Goal: Task Accomplishment & Management: Manage account settings

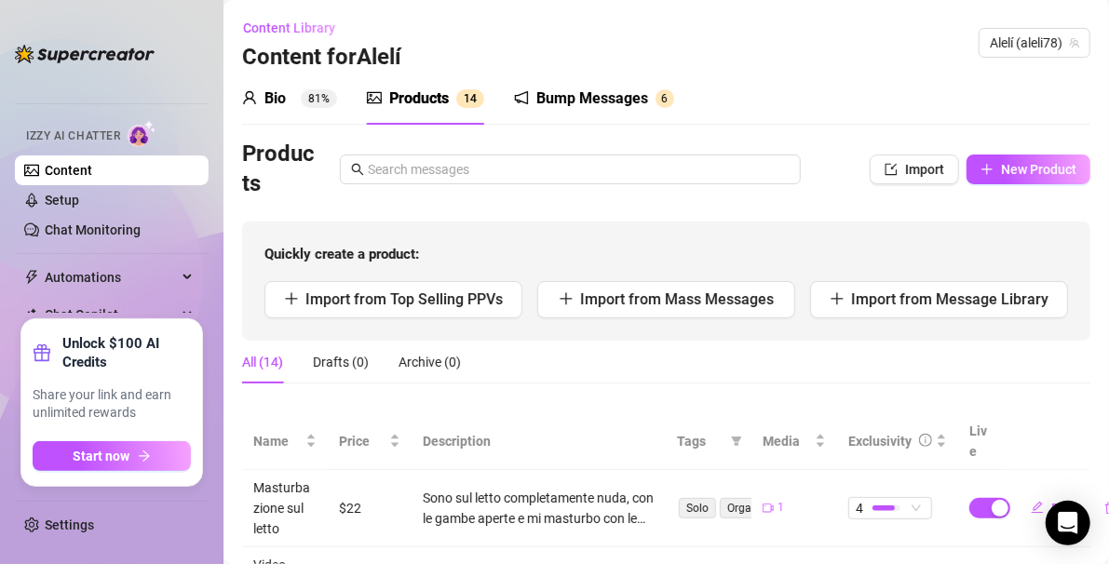
scroll to position [40, 0]
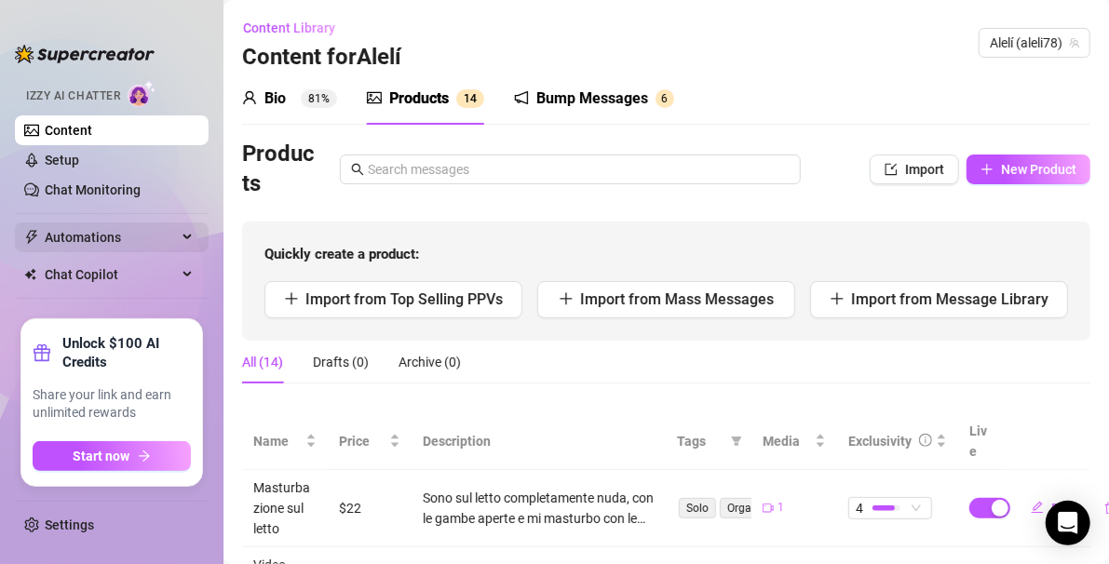
click at [93, 233] on span "Automations" at bounding box center [111, 238] width 132 height 30
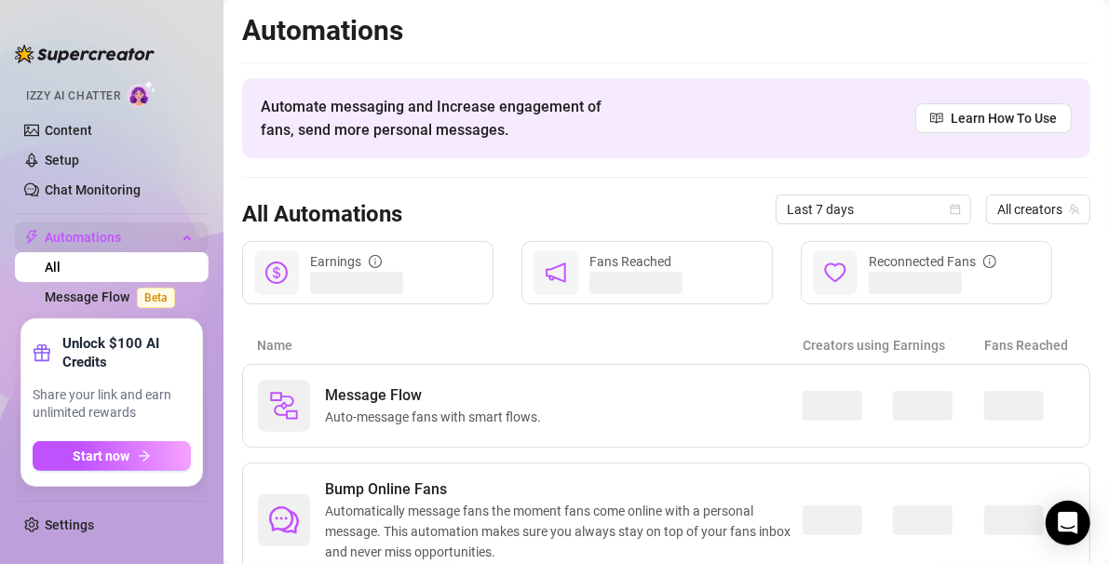
scroll to position [40, 0]
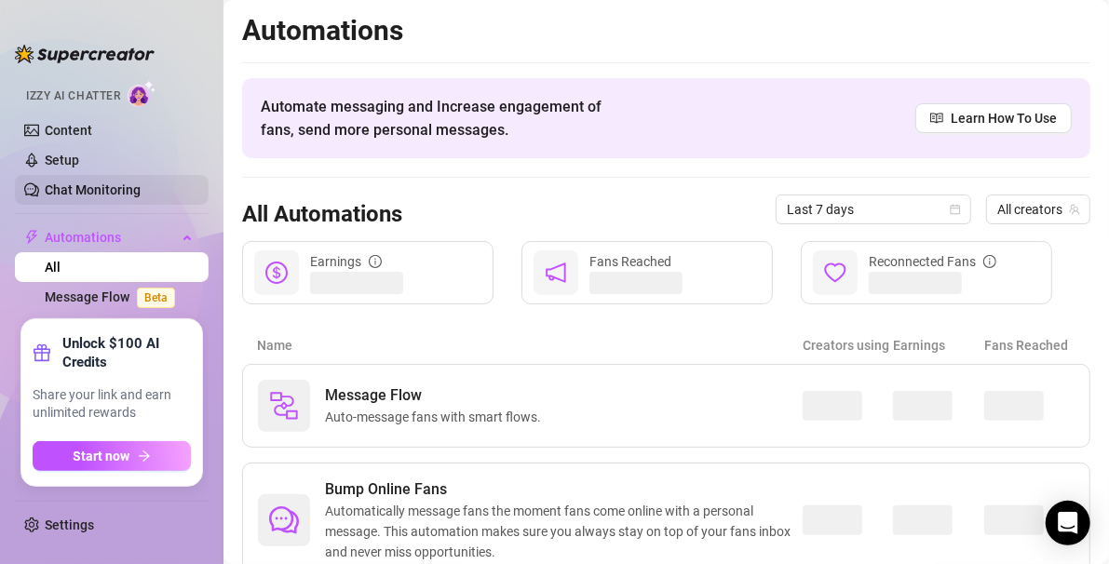
click at [85, 183] on link "Chat Monitoring" at bounding box center [93, 190] width 96 height 15
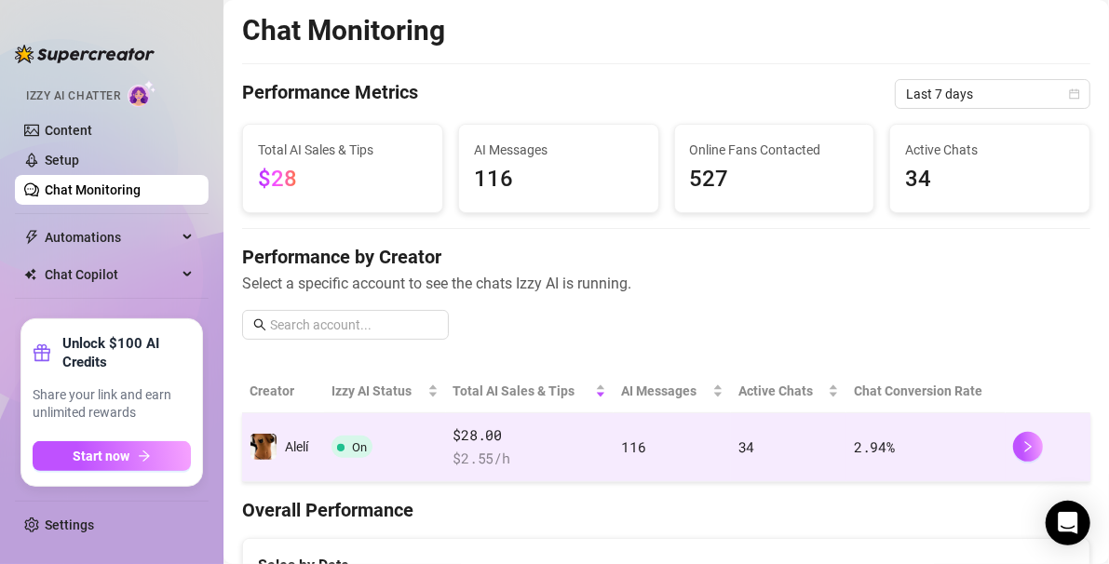
click at [414, 473] on td "On" at bounding box center [385, 447] width 122 height 69
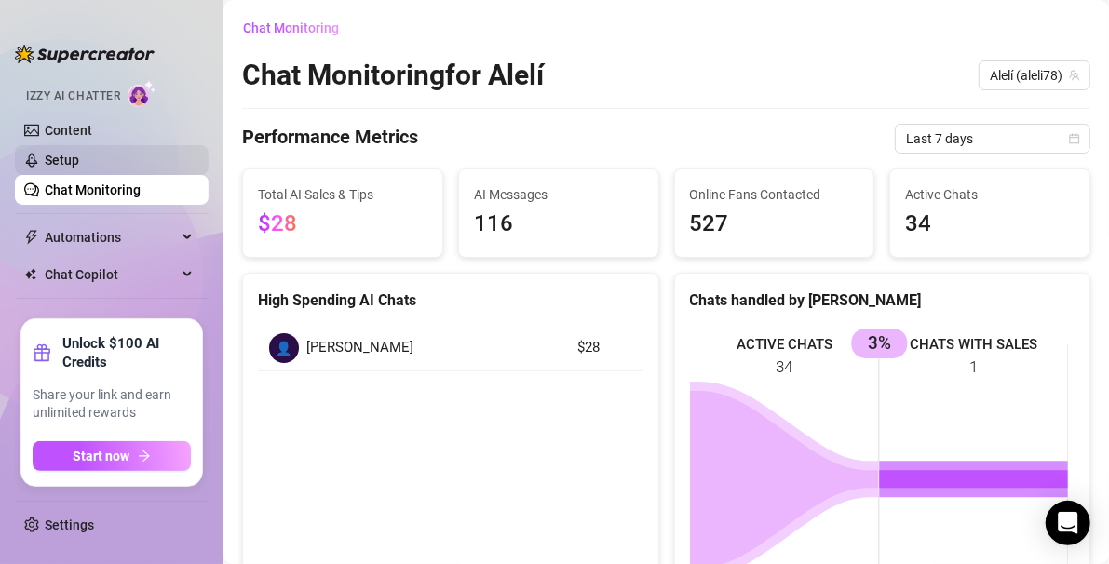
click at [79, 157] on link "Setup" at bounding box center [62, 160] width 34 height 15
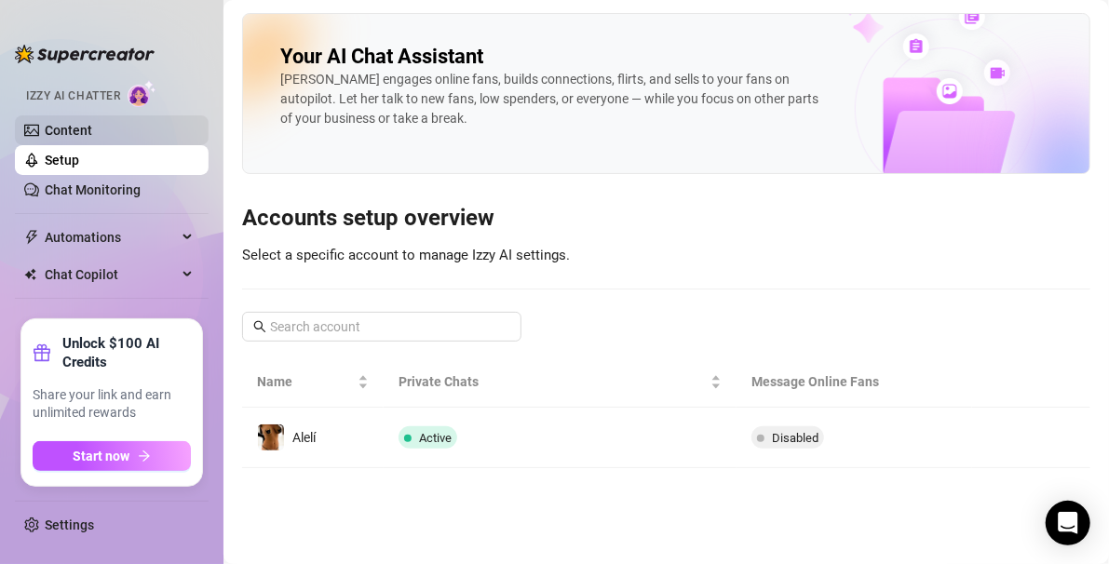
click at [70, 138] on link "Content" at bounding box center [68, 130] width 47 height 15
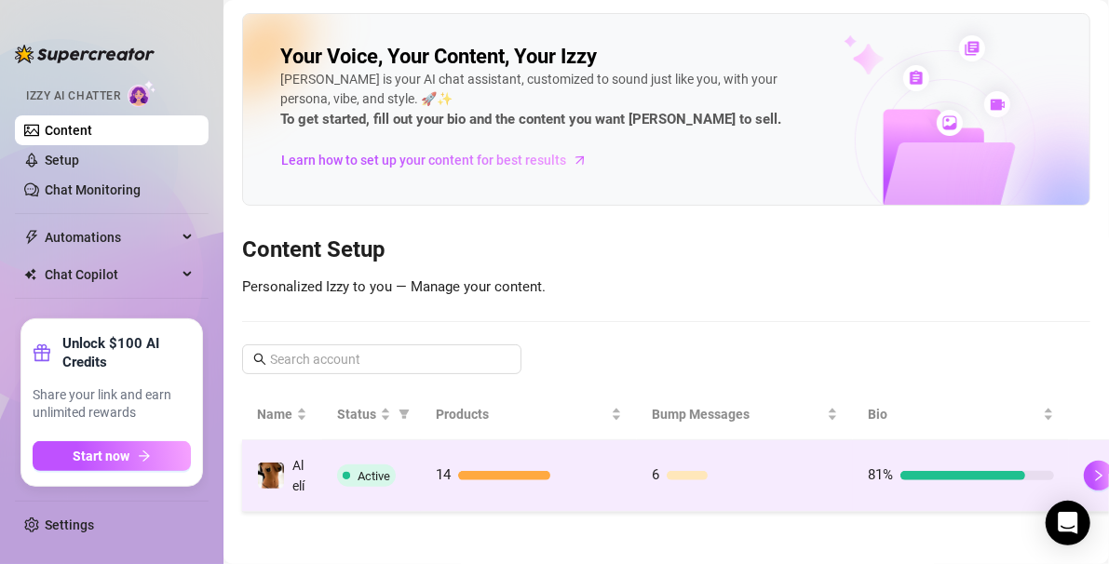
click at [437, 498] on td "14" at bounding box center [529, 476] width 216 height 72
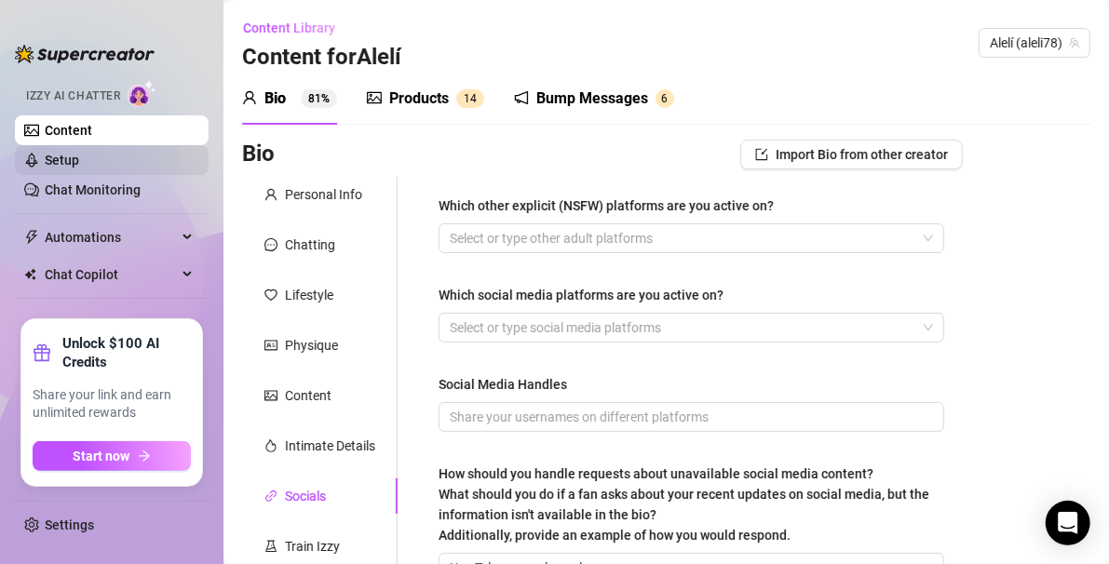
click at [74, 155] on link "Setup" at bounding box center [62, 160] width 34 height 15
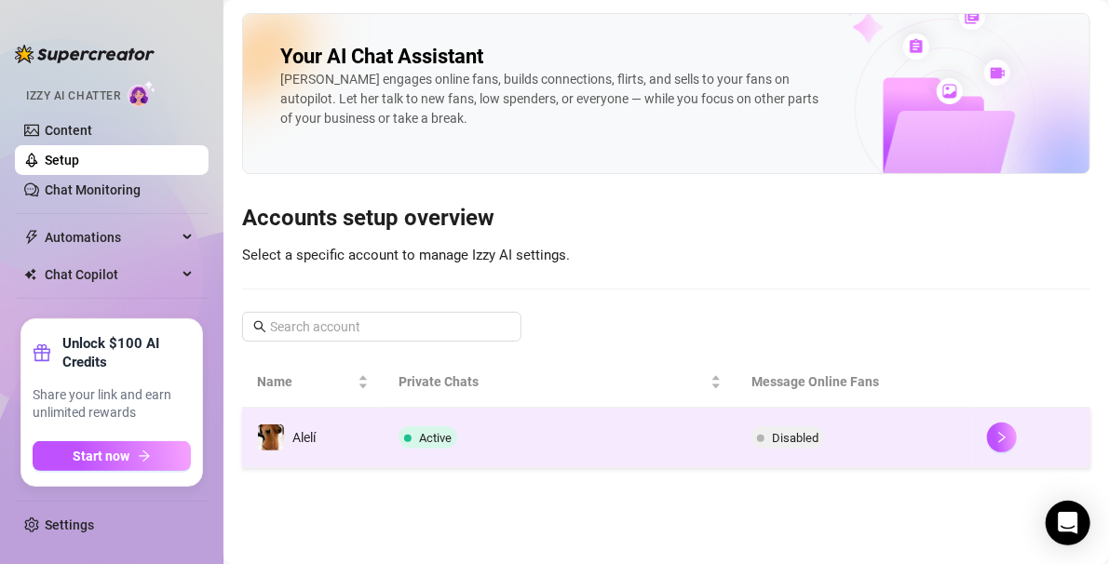
click at [439, 438] on span "Active" at bounding box center [435, 438] width 33 height 14
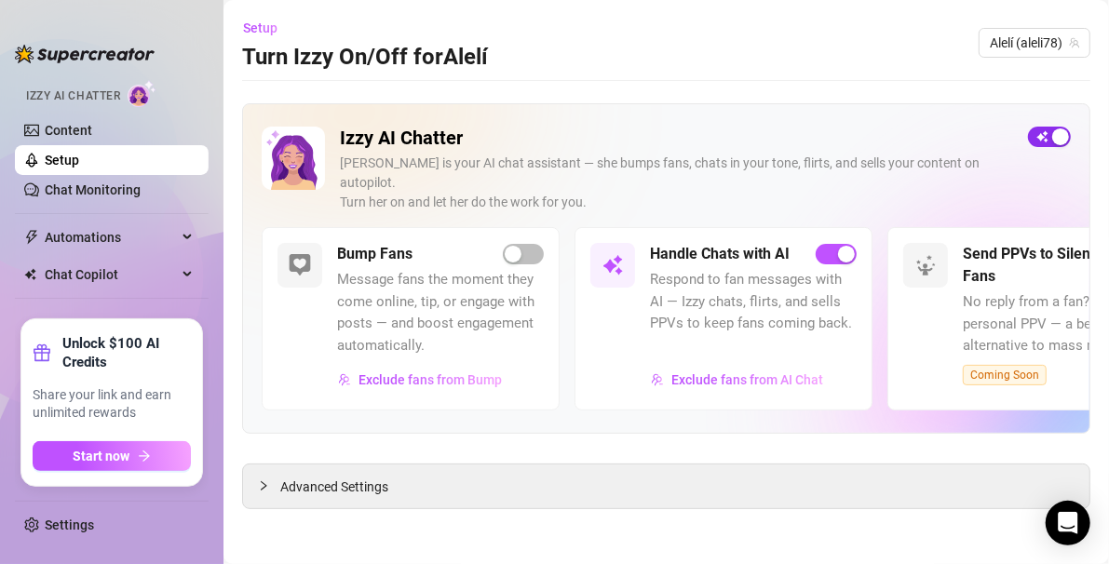
click at [1066, 133] on div "button" at bounding box center [1060, 136] width 17 height 17
